Goal: Information Seeking & Learning: Learn about a topic

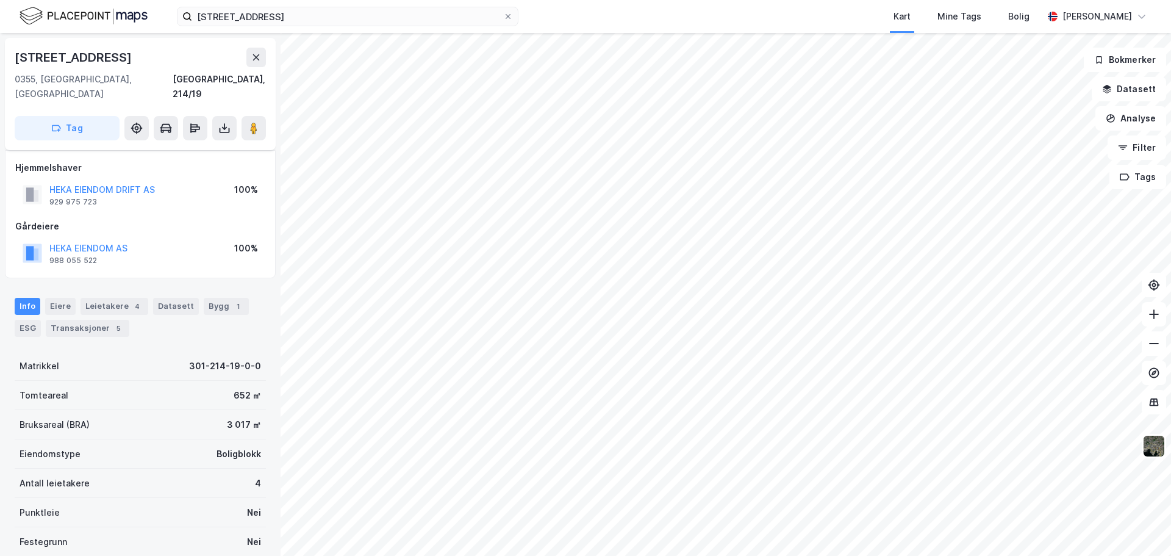
scroll to position [109, 0]
